Goal: Transaction & Acquisition: Purchase product/service

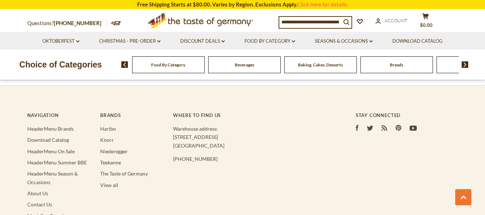
scroll to position [1389, 0]
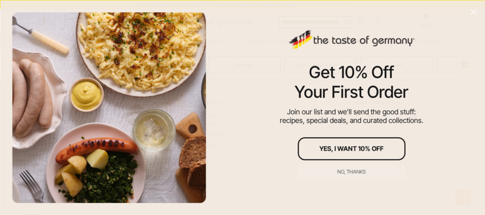
click at [475, 8] on icon "Close" at bounding box center [474, 11] width 6 height 6
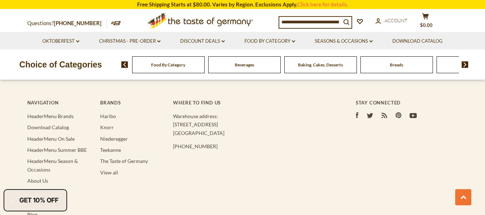
scroll to position [1210, 0]
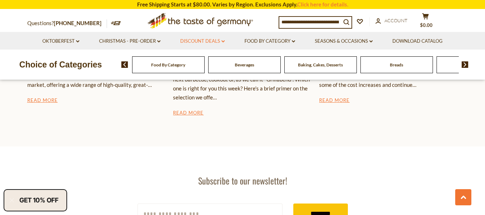
click at [210, 42] on link "Discount Deals dropdown_arrow" at bounding box center [202, 41] width 45 height 8
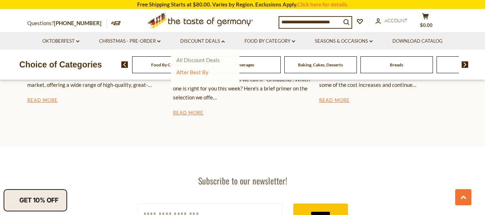
click at [210, 59] on link "All Discount Deals" at bounding box center [197, 60] width 43 height 6
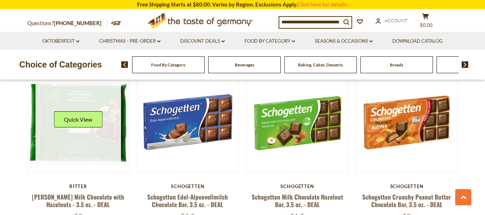
scroll to position [682, 0]
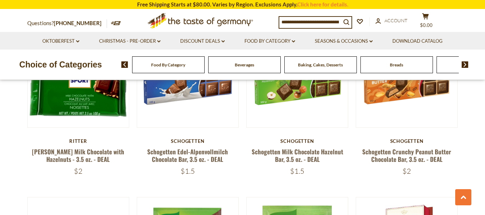
drag, startPoint x: 202, startPoint y: 155, endPoint x: 192, endPoint y: 155, distance: 10.4
click at [192, 167] on div "$1.5" at bounding box center [188, 171] width 102 height 9
drag, startPoint x: 304, startPoint y: 154, endPoint x: 300, endPoint y: 156, distance: 4.9
click at [300, 167] on span "$1.5" at bounding box center [297, 171] width 14 height 9
drag, startPoint x: 414, startPoint y: 155, endPoint x: 407, endPoint y: 157, distance: 7.4
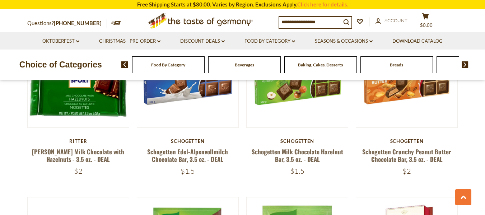
click at [407, 167] on div "$2" at bounding box center [407, 171] width 102 height 9
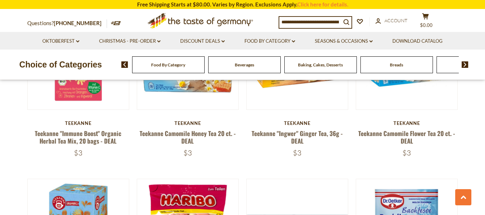
scroll to position [1042, 0]
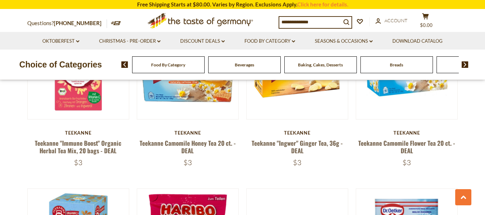
drag, startPoint x: 84, startPoint y: 149, endPoint x: 78, endPoint y: 148, distance: 6.6
click at [78, 158] on div "$3" at bounding box center [78, 162] width 102 height 9
click at [265, 38] on link "Food By Category dropdown_arrow" at bounding box center [270, 41] width 51 height 8
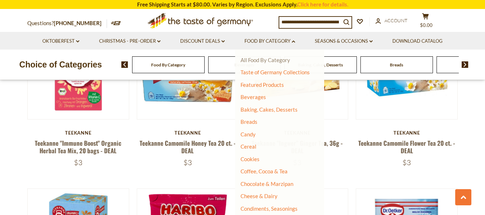
click at [265, 60] on link "All Food By Category" at bounding box center [266, 60] width 50 height 6
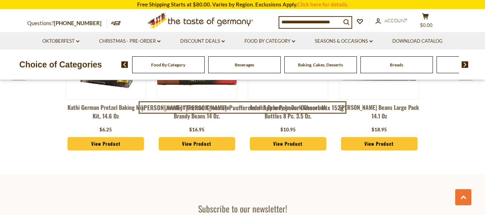
scroll to position [1834, 0]
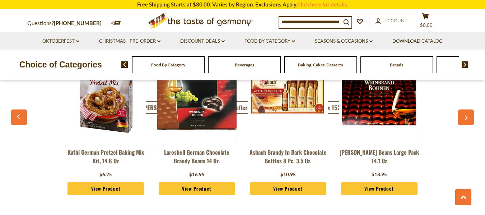
click at [465, 115] on icon "button" at bounding box center [466, 117] width 5 height 5
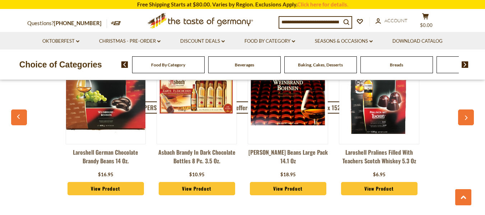
click at [465, 115] on icon "button" at bounding box center [466, 117] width 5 height 5
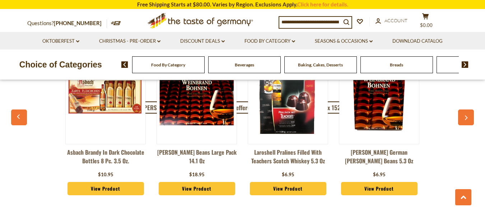
click at [465, 115] on icon "button" at bounding box center [466, 117] width 5 height 5
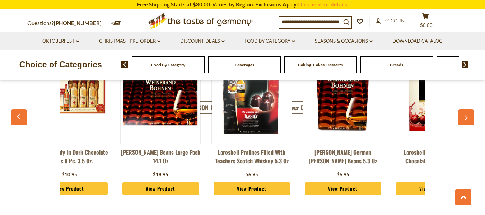
click at [465, 115] on icon "button" at bounding box center [466, 117] width 5 height 5
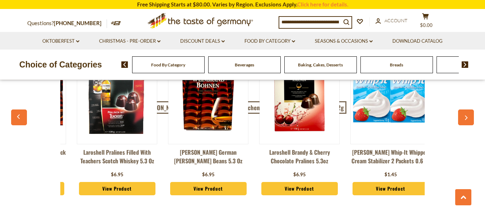
click at [465, 115] on icon "button" at bounding box center [466, 117] width 5 height 5
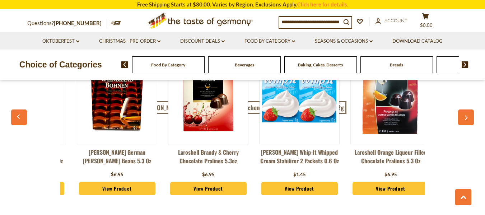
click at [465, 115] on icon "button" at bounding box center [466, 117] width 5 height 5
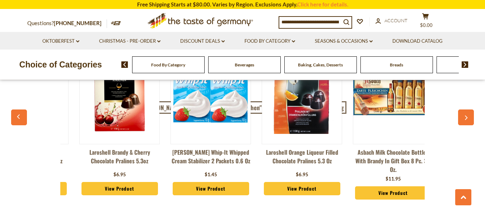
click at [465, 115] on icon "button" at bounding box center [466, 117] width 5 height 5
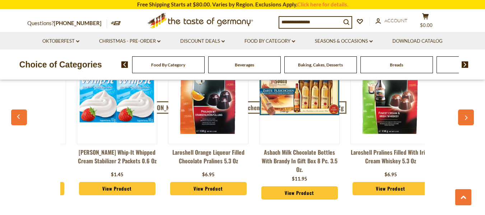
click at [465, 115] on icon "button" at bounding box center [466, 117] width 5 height 5
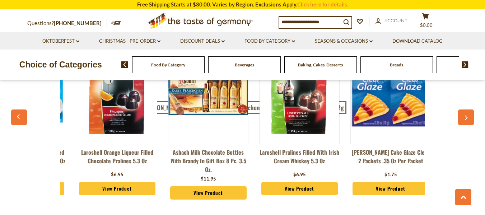
click at [465, 115] on icon "button" at bounding box center [466, 117] width 5 height 5
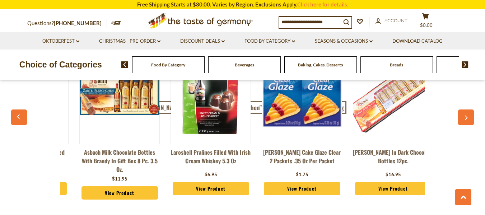
click at [465, 115] on icon "button" at bounding box center [466, 117] width 5 height 5
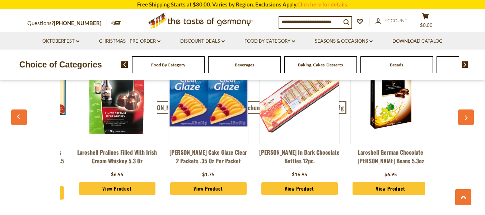
click at [465, 115] on icon "button" at bounding box center [466, 117] width 5 height 5
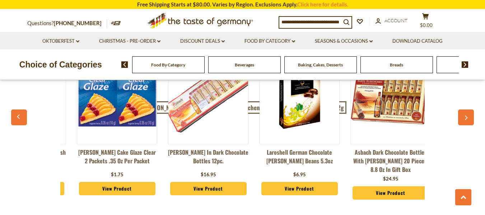
click at [465, 115] on icon "button" at bounding box center [466, 117] width 5 height 5
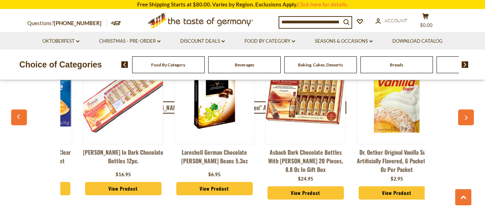
click at [465, 115] on icon "button" at bounding box center [466, 117] width 5 height 5
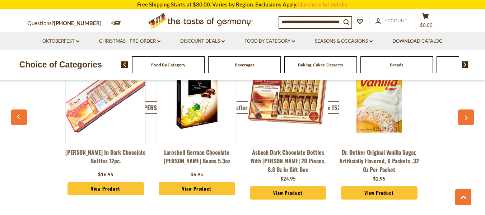
click at [465, 115] on icon "button" at bounding box center [466, 117] width 5 height 5
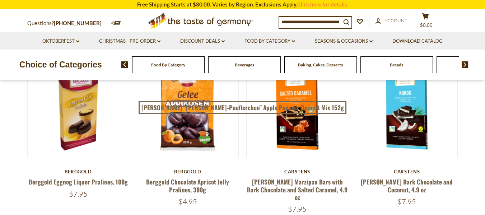
scroll to position [180, 0]
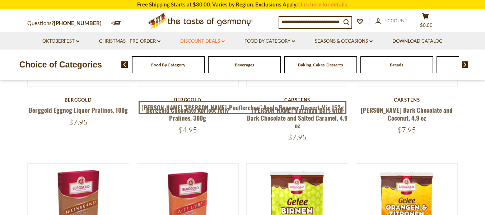
click at [199, 42] on link "Discount Deals dropdown_arrow" at bounding box center [202, 41] width 45 height 8
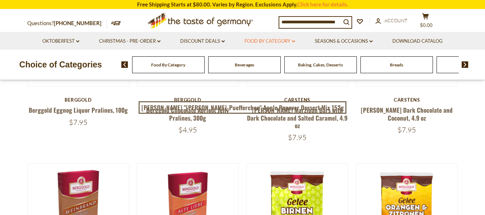
click at [277, 40] on link "Food By Category dropdown_arrow" at bounding box center [270, 41] width 51 height 8
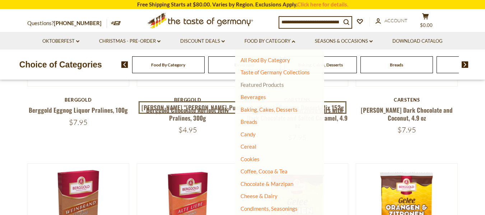
click at [273, 83] on link "Featured Products" at bounding box center [262, 85] width 43 height 6
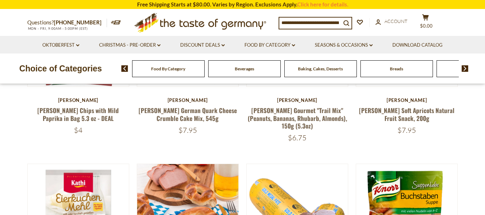
scroll to position [180, 0]
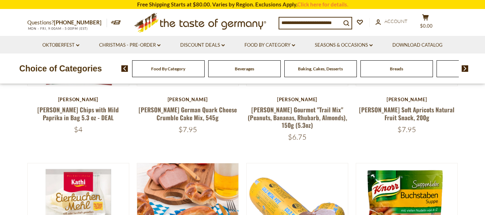
drag, startPoint x: 79, startPoint y: 130, endPoint x: 70, endPoint y: 130, distance: 9.3
click at [70, 130] on div "$4" at bounding box center [78, 129] width 102 height 9
drag, startPoint x: 91, startPoint y: 129, endPoint x: 75, endPoint y: 129, distance: 15.8
click at [75, 129] on div "$4" at bounding box center [78, 129] width 102 height 9
click at [88, 130] on div "$4" at bounding box center [78, 129] width 102 height 9
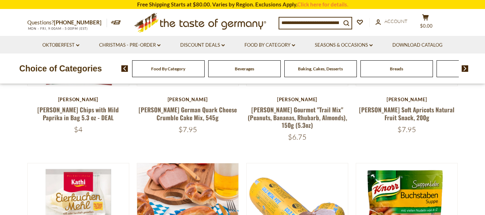
drag, startPoint x: 92, startPoint y: 125, endPoint x: 66, endPoint y: 130, distance: 25.9
click at [66, 130] on div "$4" at bounding box center [78, 129] width 102 height 9
click at [89, 133] on div "$4" at bounding box center [78, 129] width 102 height 9
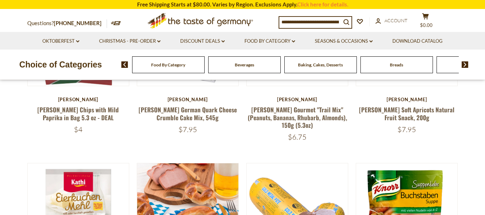
click at [83, 131] on div "$4" at bounding box center [78, 129] width 102 height 9
drag, startPoint x: 90, startPoint y: 129, endPoint x: 69, endPoint y: 127, distance: 21.7
click at [69, 127] on div "$4" at bounding box center [78, 129] width 102 height 9
click at [108, 133] on div "$4" at bounding box center [78, 129] width 102 height 9
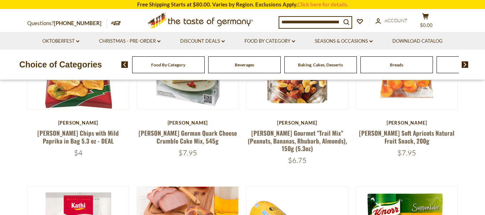
scroll to position [144, 0]
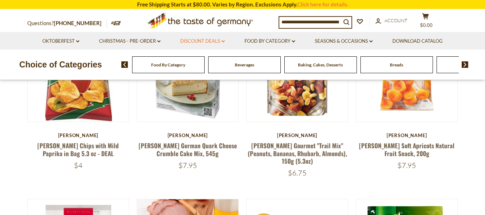
click at [208, 42] on link "Discount Deals dropdown_arrow" at bounding box center [202, 41] width 45 height 8
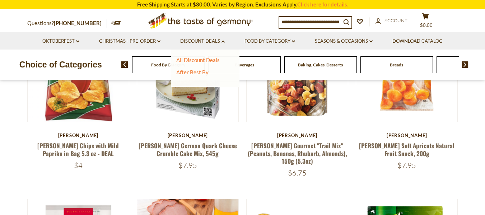
drag, startPoint x: 197, startPoint y: 167, endPoint x: 188, endPoint y: 167, distance: 8.6
click at [188, 167] on span "$7.95" at bounding box center [188, 165] width 19 height 9
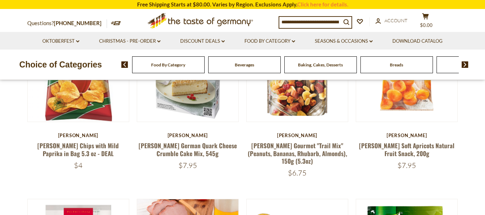
drag, startPoint x: 307, startPoint y: 173, endPoint x: 300, endPoint y: 174, distance: 6.9
click at [300, 174] on div "$6.75" at bounding box center [297, 172] width 102 height 9
drag, startPoint x: 419, startPoint y: 166, endPoint x: 401, endPoint y: 166, distance: 18.0
click at [406, 168] on div "$7.95" at bounding box center [407, 165] width 102 height 9
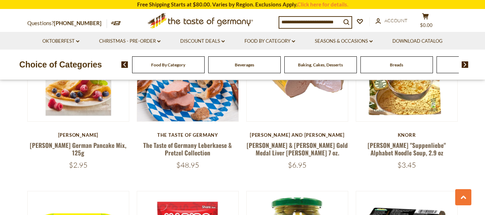
scroll to position [216, 0]
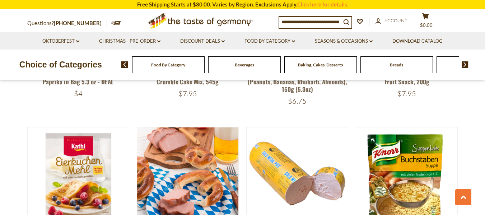
drag, startPoint x: 88, startPoint y: 91, endPoint x: 80, endPoint y: 92, distance: 7.6
click at [80, 92] on div "$4" at bounding box center [78, 93] width 102 height 9
click at [90, 93] on div "$4" at bounding box center [78, 93] width 102 height 9
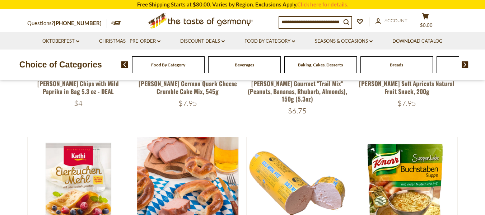
scroll to position [108, 0]
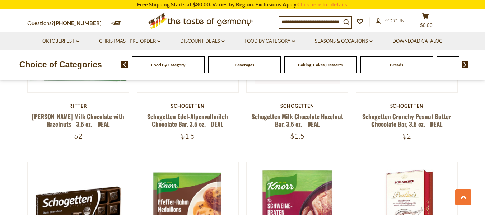
scroll to position [718, 0]
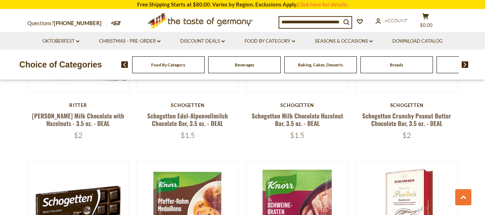
drag, startPoint x: 309, startPoint y: 119, endPoint x: 301, endPoint y: 120, distance: 7.3
click at [301, 131] on div "$1.5" at bounding box center [297, 135] width 102 height 9
click at [302, 131] on span "$1.5" at bounding box center [297, 135] width 14 height 9
click at [304, 131] on span "$1.5" at bounding box center [297, 135] width 14 height 9
click at [309, 131] on div "$1.5" at bounding box center [297, 135] width 102 height 9
